Goal: Information Seeking & Learning: Learn about a topic

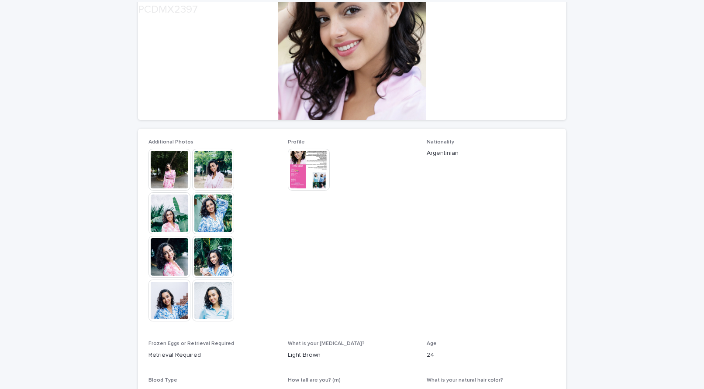
scroll to position [159, 0]
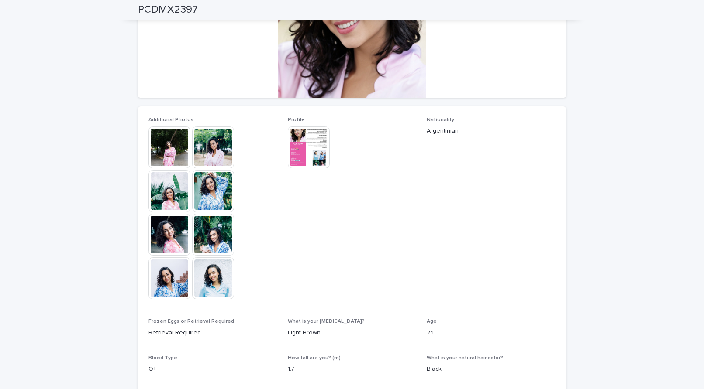
click at [208, 144] on img at bounding box center [213, 148] width 42 height 42
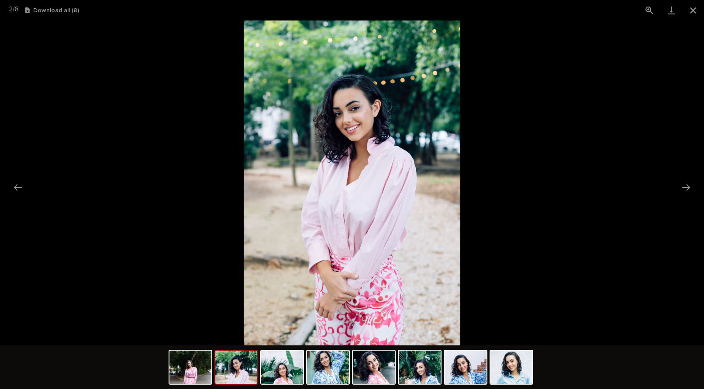
drag, startPoint x: 497, startPoint y: 363, endPoint x: 452, endPoint y: 292, distance: 84.3
click at [497, 363] on img at bounding box center [511, 367] width 42 height 33
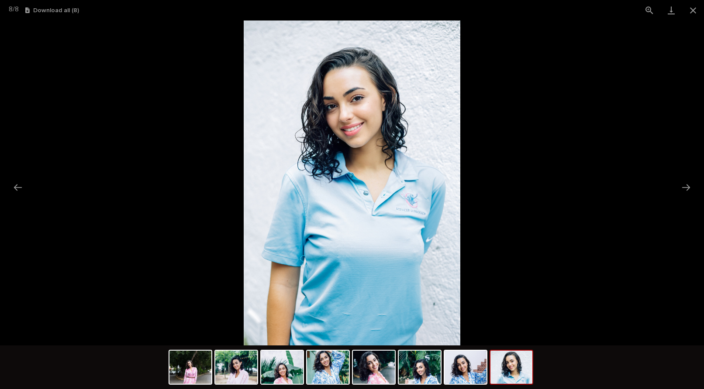
click at [213, 136] on picture at bounding box center [352, 183] width 704 height 325
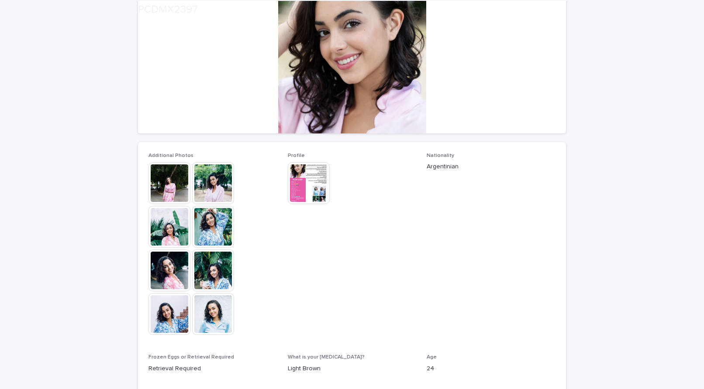
scroll to position [174, 0]
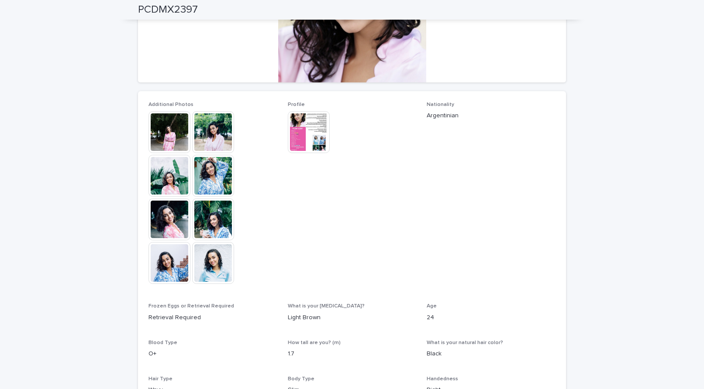
click at [213, 261] on img at bounding box center [213, 263] width 42 height 42
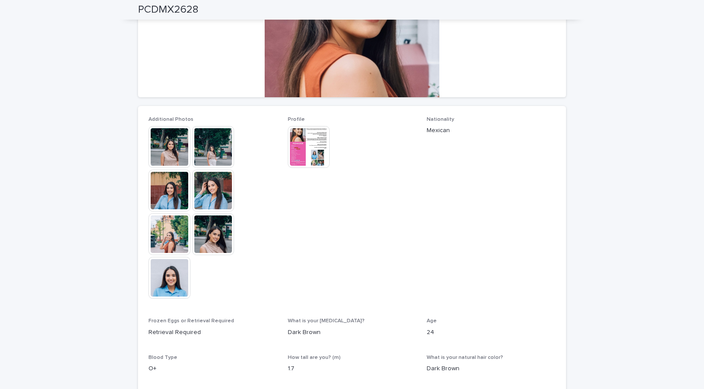
scroll to position [157, 0]
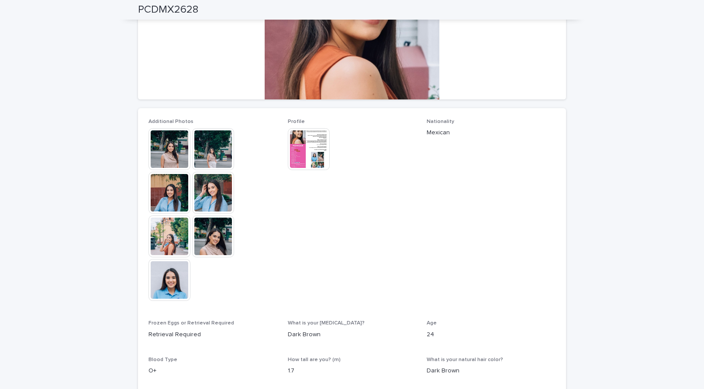
click at [171, 274] on img at bounding box center [169, 280] width 42 height 42
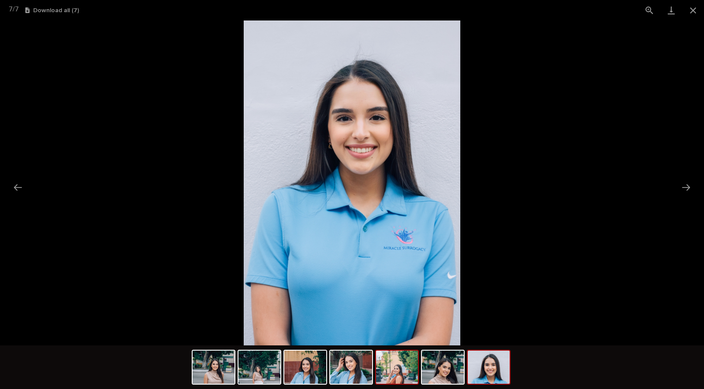
click at [388, 375] on img at bounding box center [397, 367] width 42 height 33
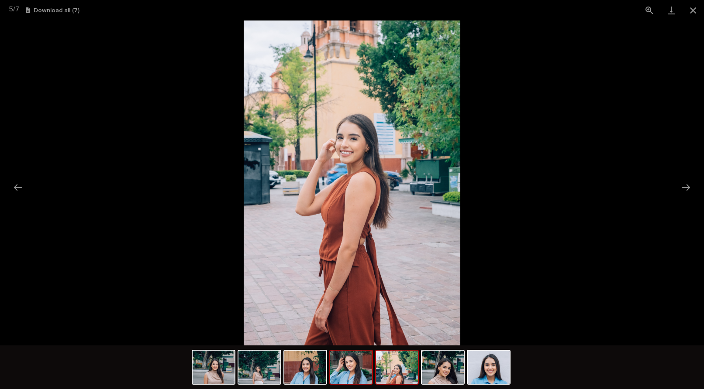
click at [342, 361] on img at bounding box center [351, 367] width 42 height 33
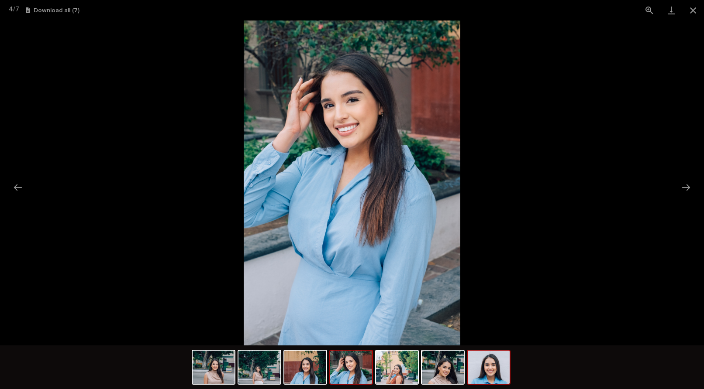
click at [488, 367] on img at bounding box center [489, 367] width 42 height 33
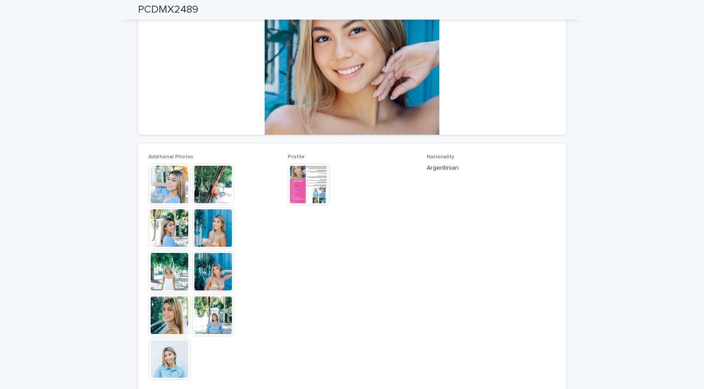
scroll to position [160, 0]
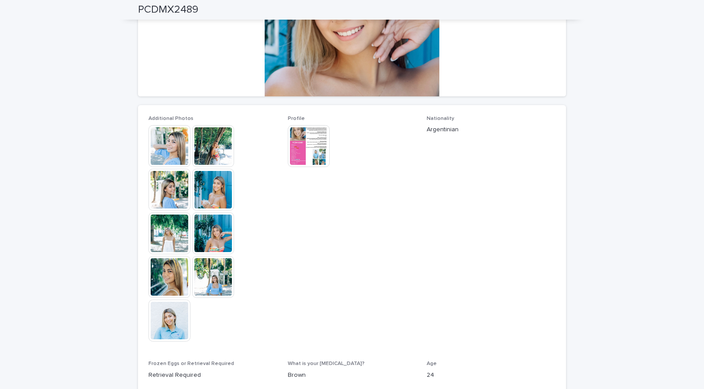
click at [214, 241] on img at bounding box center [213, 234] width 42 height 42
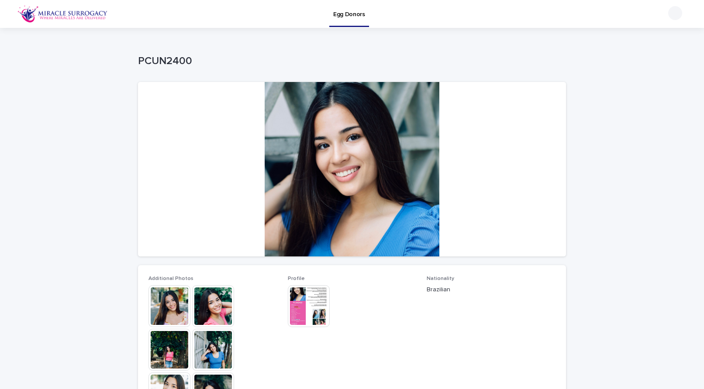
scroll to position [287, 0]
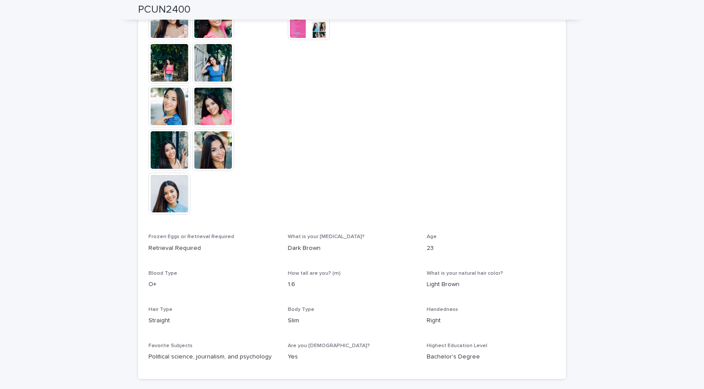
click at [175, 189] on img at bounding box center [169, 194] width 42 height 42
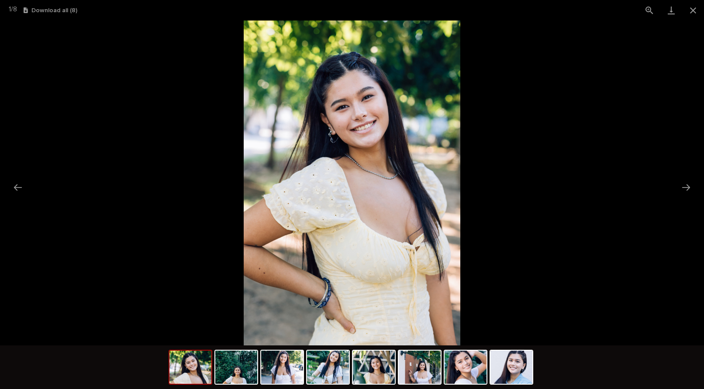
scroll to position [121, 0]
click at [523, 372] on img at bounding box center [511, 367] width 42 height 33
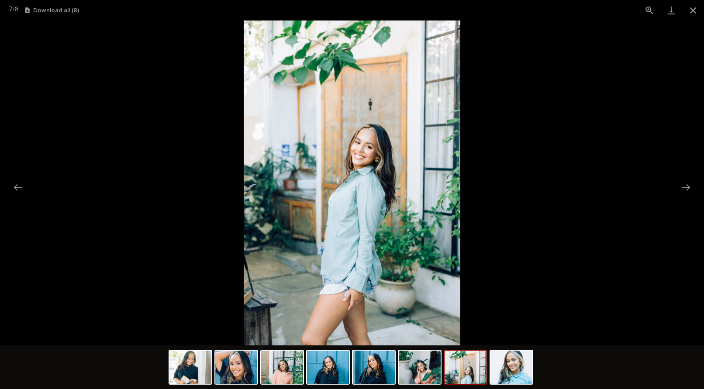
scroll to position [22, 0]
click at [525, 374] on img at bounding box center [511, 367] width 42 height 33
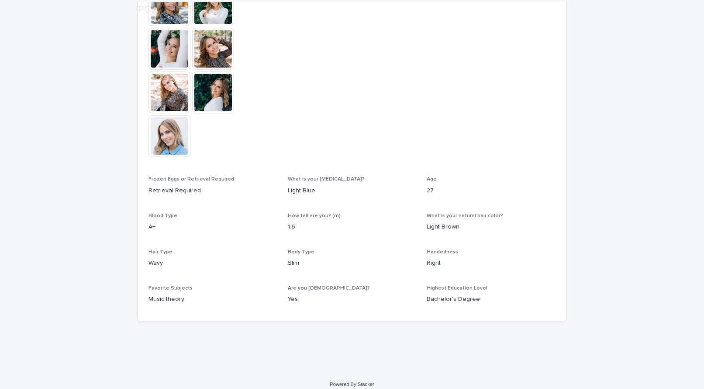
scroll to position [353, 0]
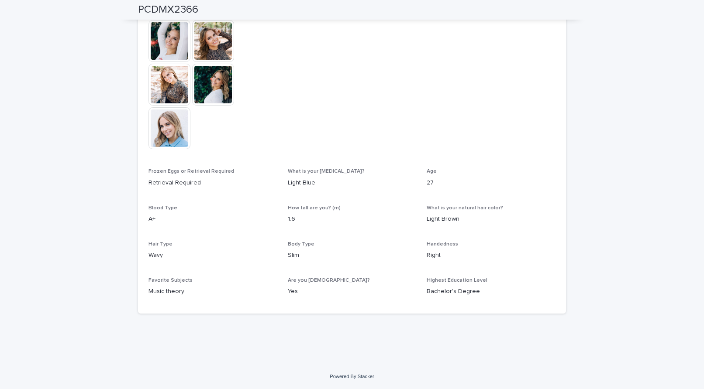
click at [179, 143] on img at bounding box center [169, 128] width 42 height 42
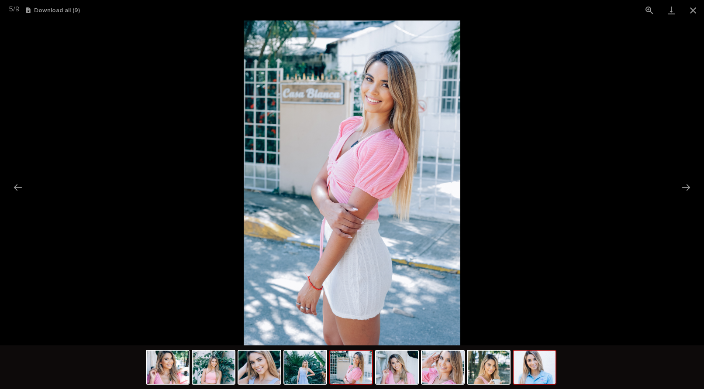
click at [522, 366] on img at bounding box center [534, 367] width 42 height 33
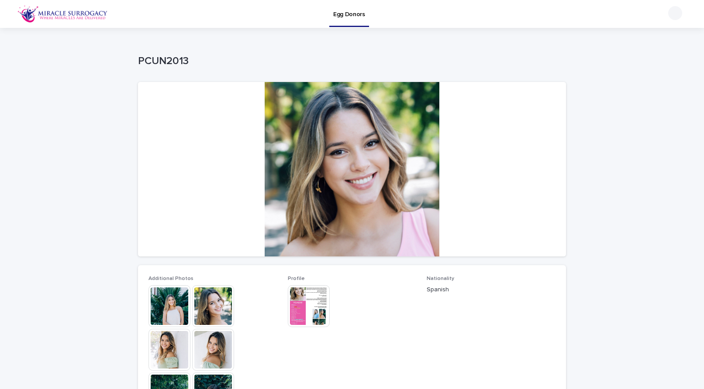
scroll to position [301, 0]
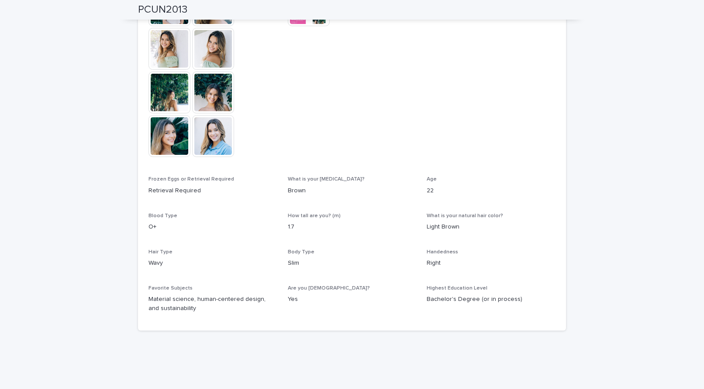
click at [207, 139] on img at bounding box center [213, 136] width 42 height 42
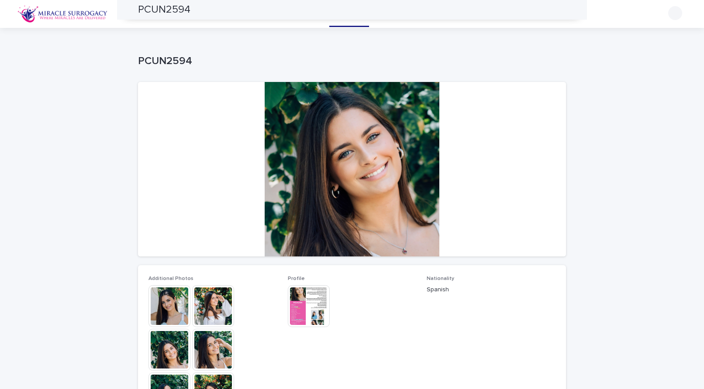
scroll to position [117, 0]
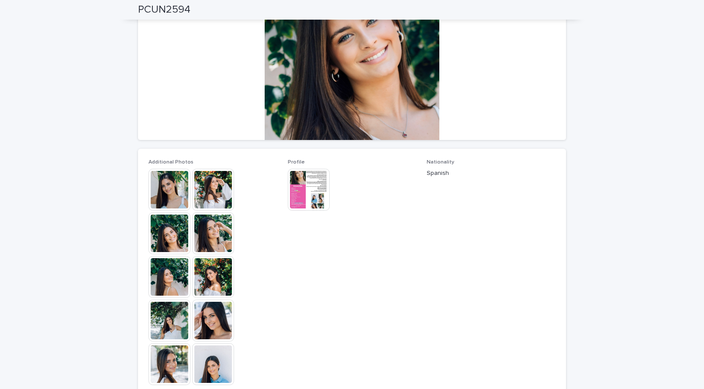
click at [219, 361] on img at bounding box center [213, 365] width 42 height 42
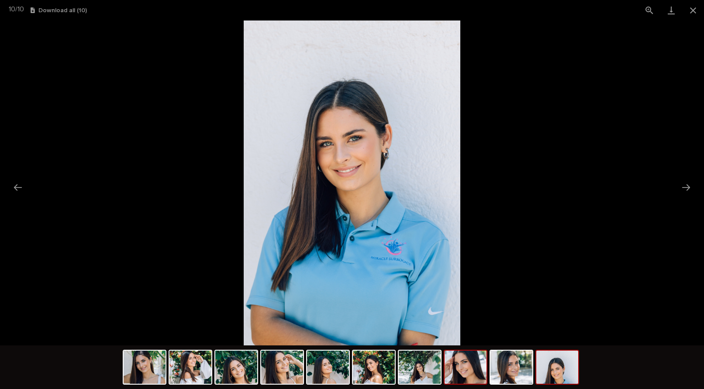
click at [475, 374] on img at bounding box center [465, 367] width 42 height 33
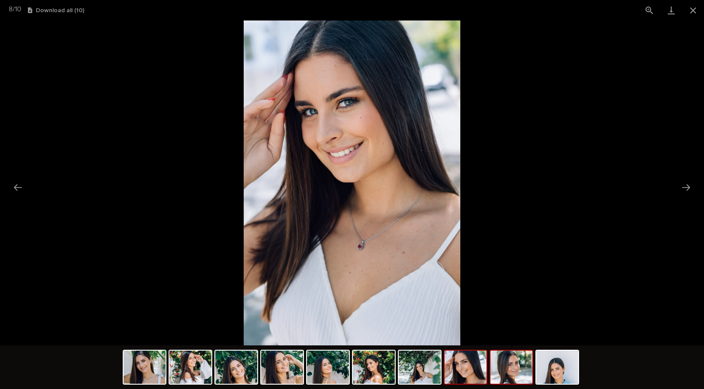
click at [516, 372] on img at bounding box center [511, 367] width 42 height 33
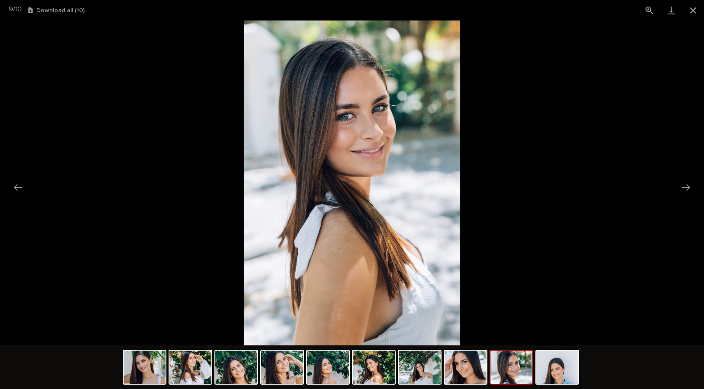
click at [532, 374] on div at bounding box center [511, 367] width 44 height 35
click at [543, 370] on img at bounding box center [557, 367] width 42 height 33
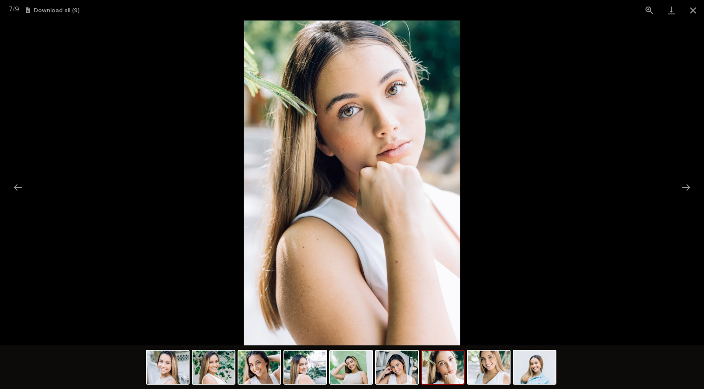
scroll to position [127, 0]
click at [527, 363] on img at bounding box center [534, 367] width 42 height 33
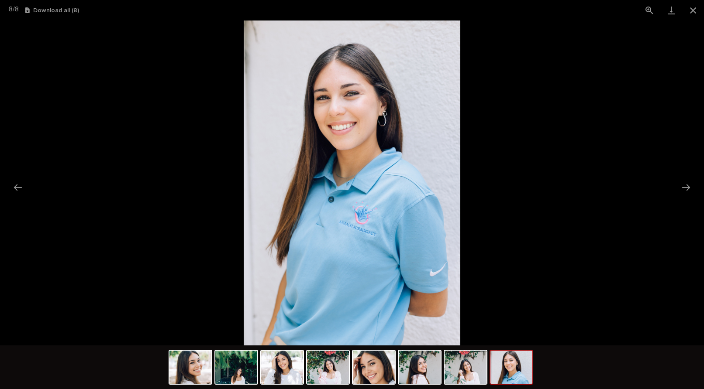
scroll to position [123, 0]
